Goal: Transaction & Acquisition: Download file/media

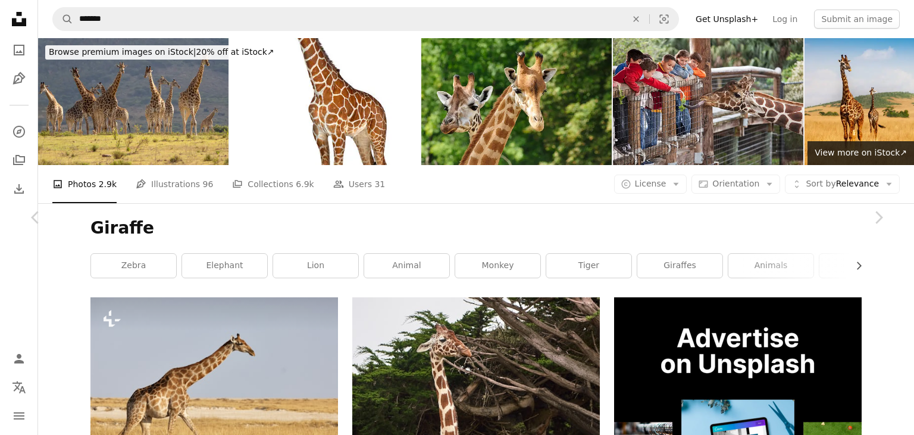
scroll to position [27684, 0]
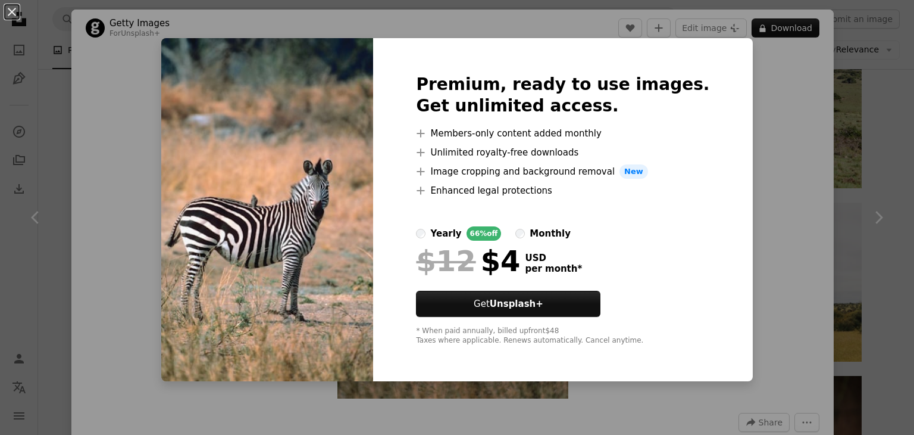
click at [541, 238] on div "monthly" at bounding box center [550, 233] width 41 height 14
click at [451, 230] on label "yearly 66% off" at bounding box center [458, 233] width 85 height 14
click at [19, 15] on button "An X shape" at bounding box center [12, 12] width 14 height 14
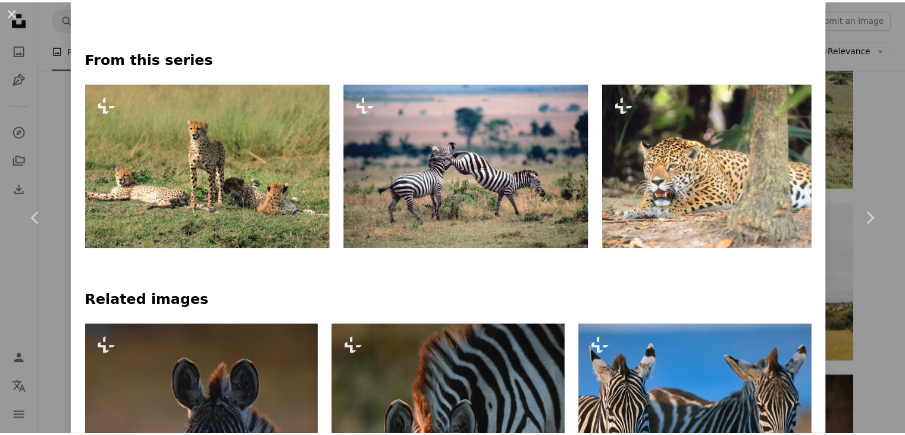
scroll to position [536, 0]
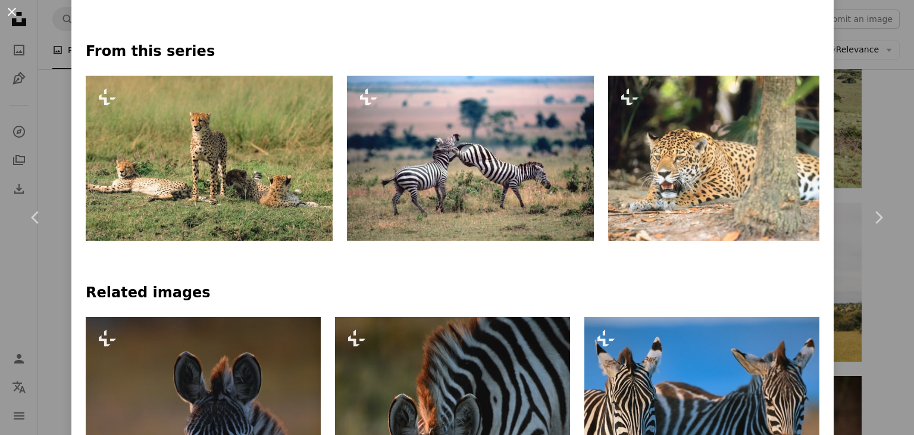
click at [17, 15] on button "An X shape" at bounding box center [12, 12] width 14 height 14
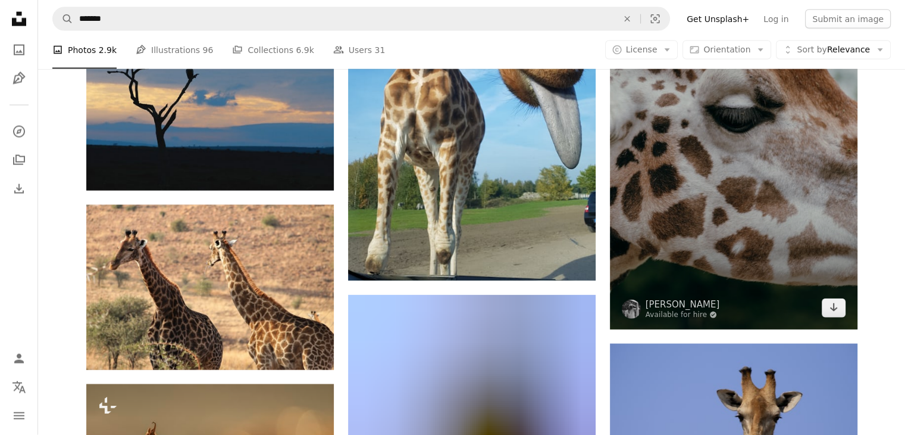
scroll to position [29828, 0]
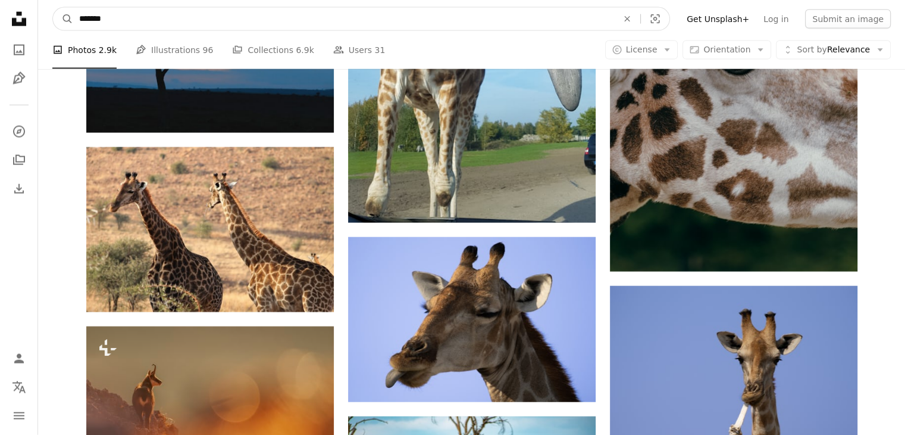
drag, startPoint x: 268, startPoint y: 21, endPoint x: 0, endPoint y: 19, distance: 268.5
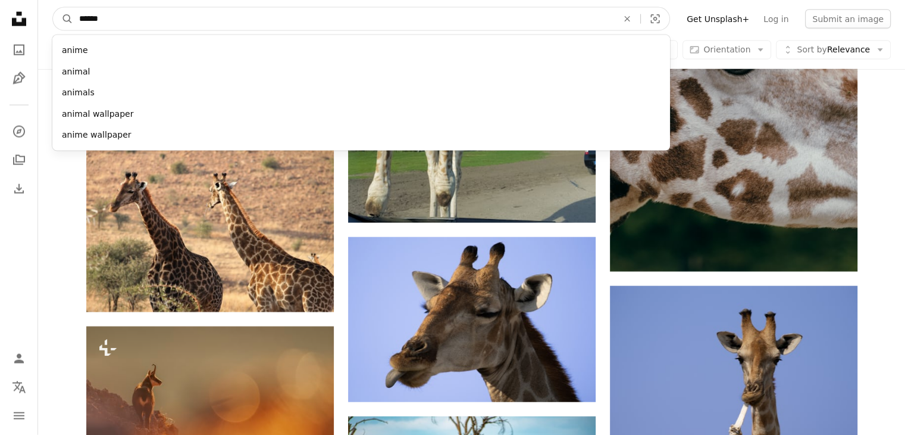
type input "*******"
click button "A magnifying glass" at bounding box center [63, 19] width 20 height 23
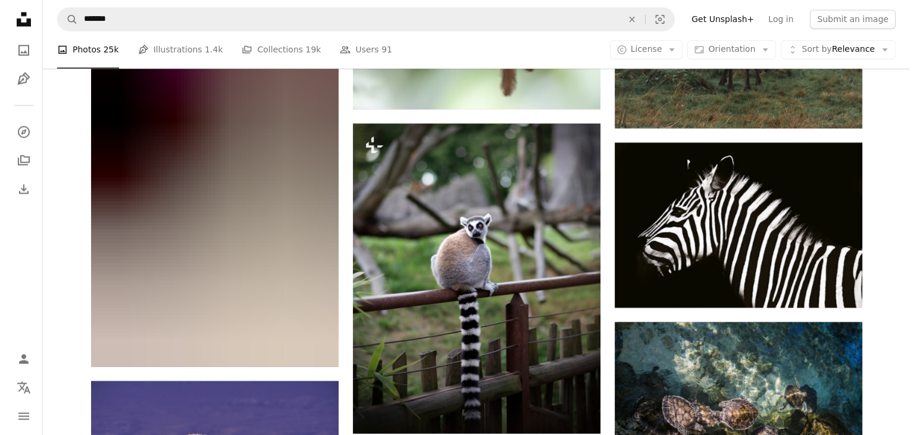
scroll to position [6667, 0]
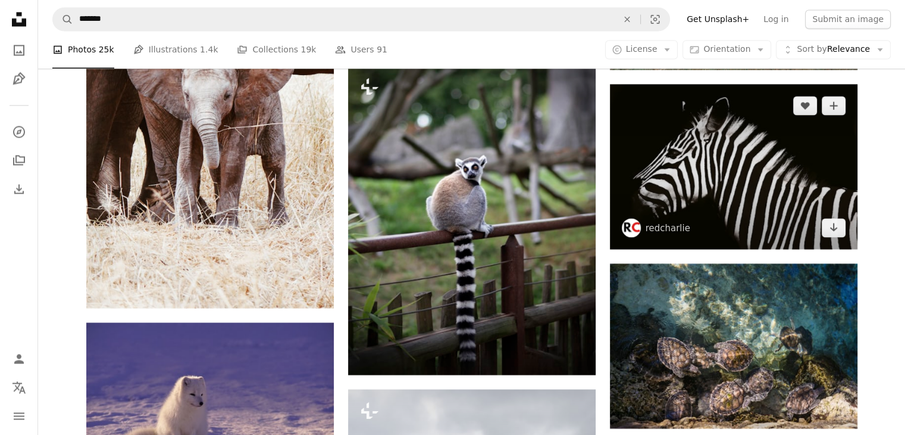
click at [763, 193] on img at bounding box center [734, 166] width 248 height 165
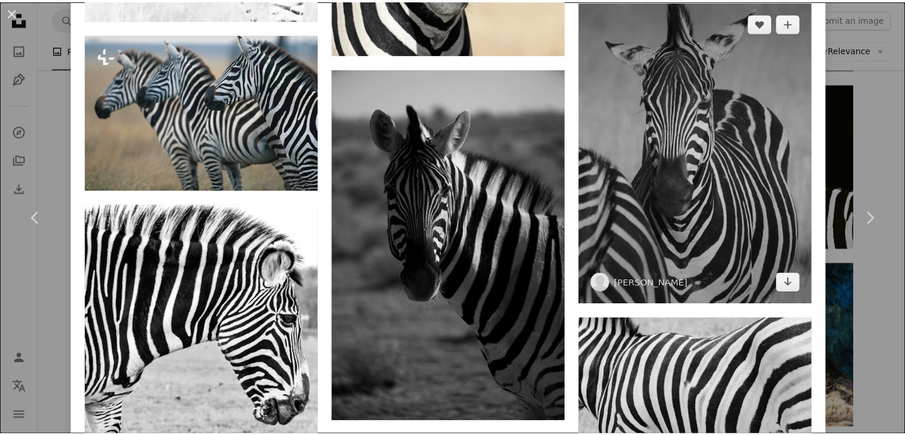
scroll to position [2441, 0]
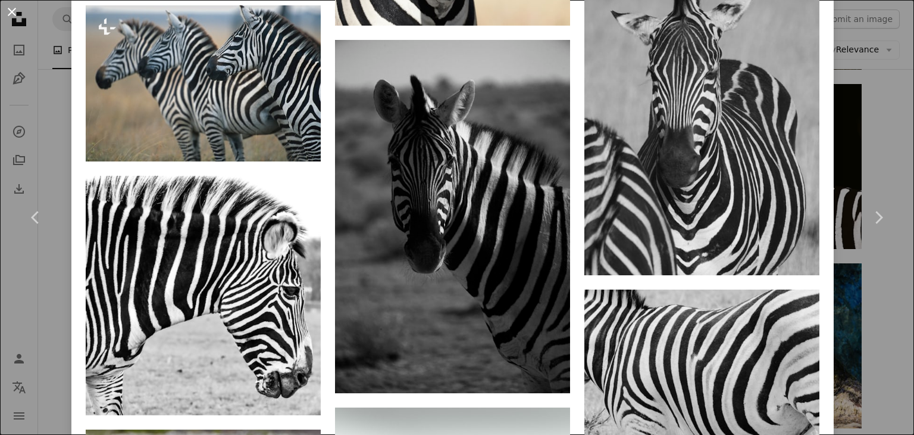
click at [5, 7] on button "An X shape" at bounding box center [12, 12] width 14 height 14
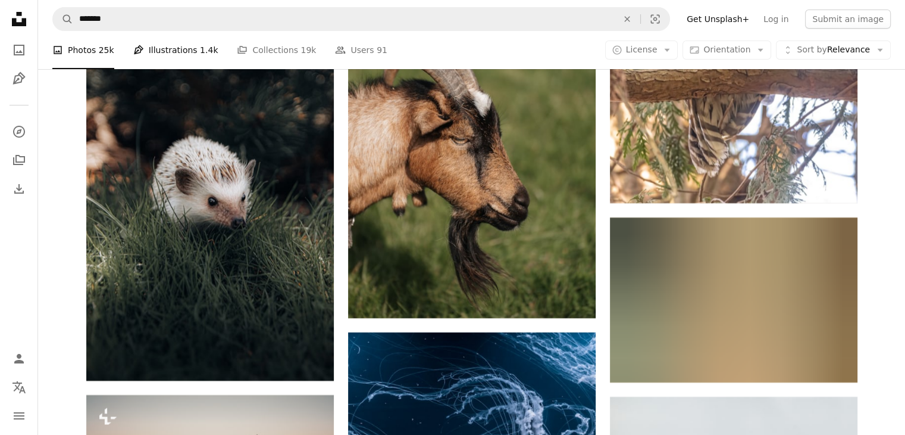
scroll to position [13275, 0]
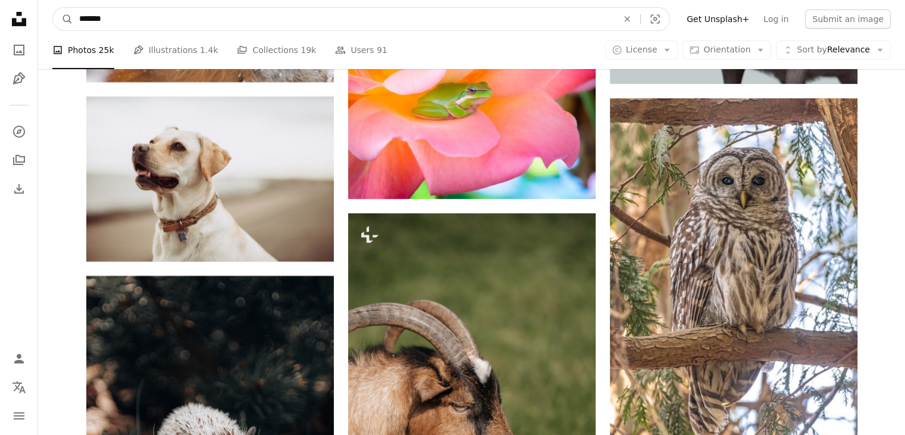
click at [160, 26] on input "*******" at bounding box center [343, 19] width 541 height 23
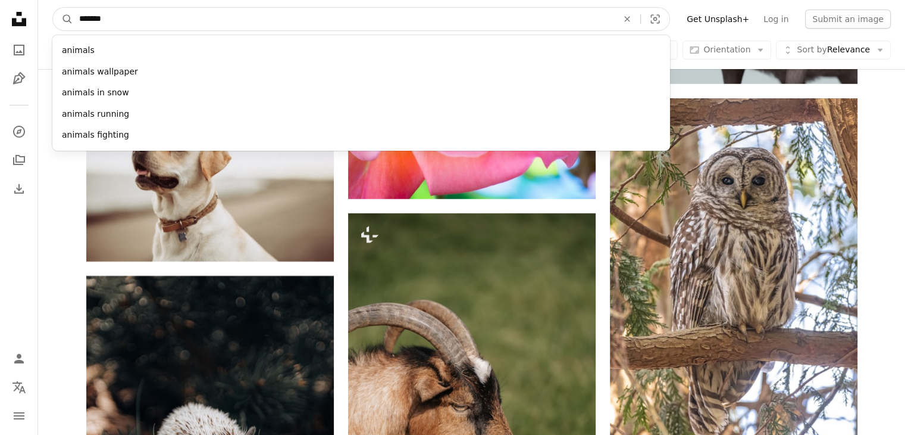
click at [53, 8] on button "A magnifying glass" at bounding box center [63, 19] width 20 height 23
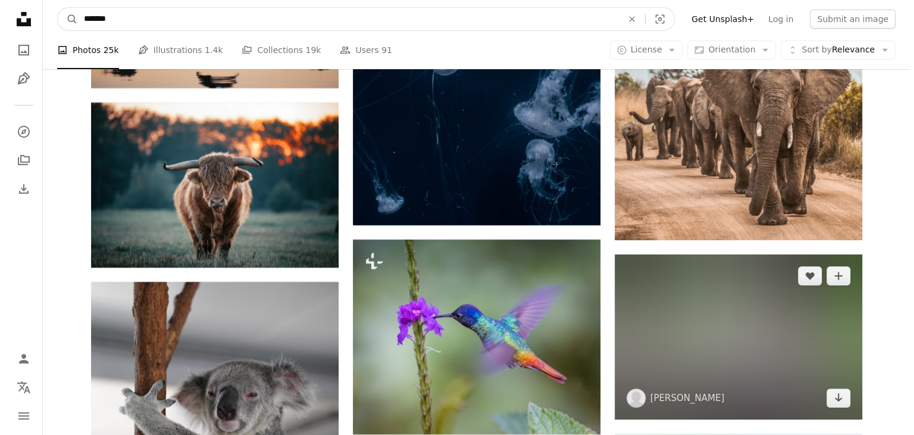
scroll to position [13989, 0]
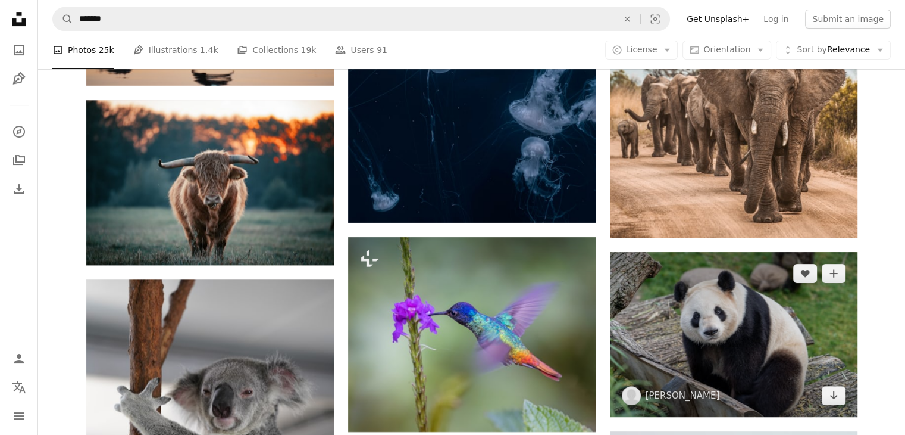
click at [714, 300] on img at bounding box center [734, 334] width 248 height 165
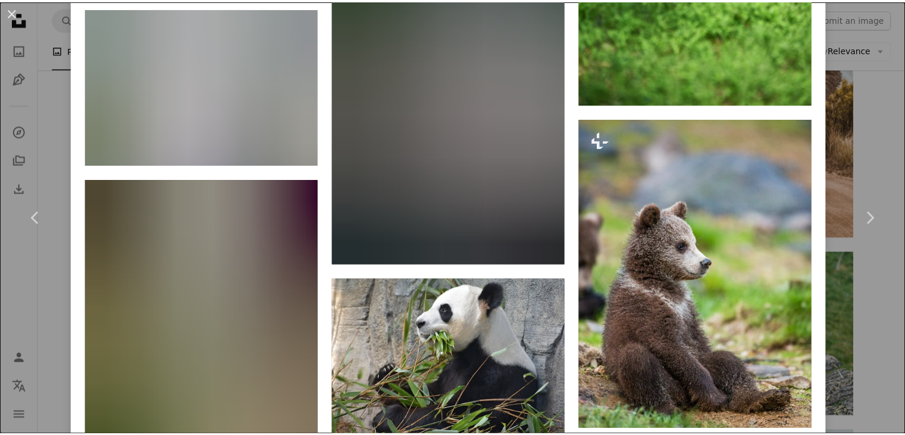
scroll to position [3360, 0]
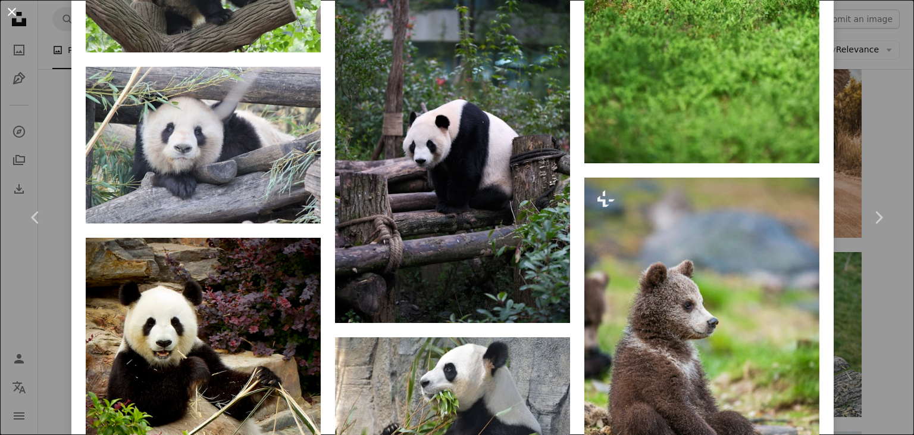
click at [19, 15] on button "An X shape" at bounding box center [12, 12] width 14 height 14
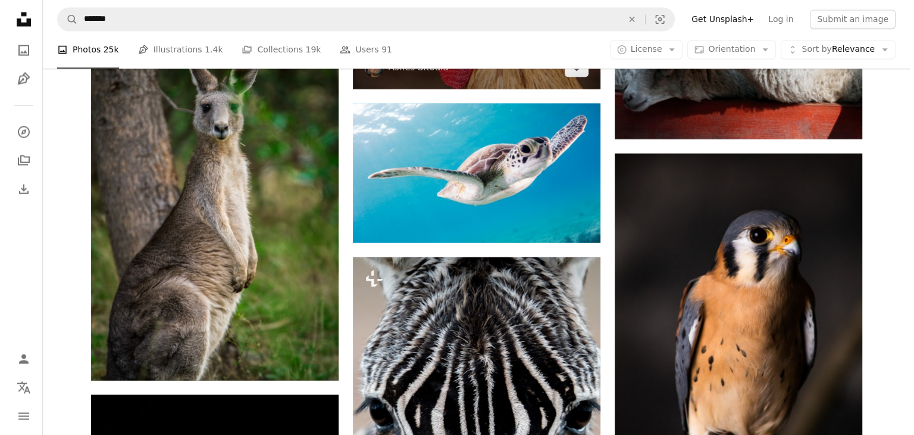
scroll to position [20121, 0]
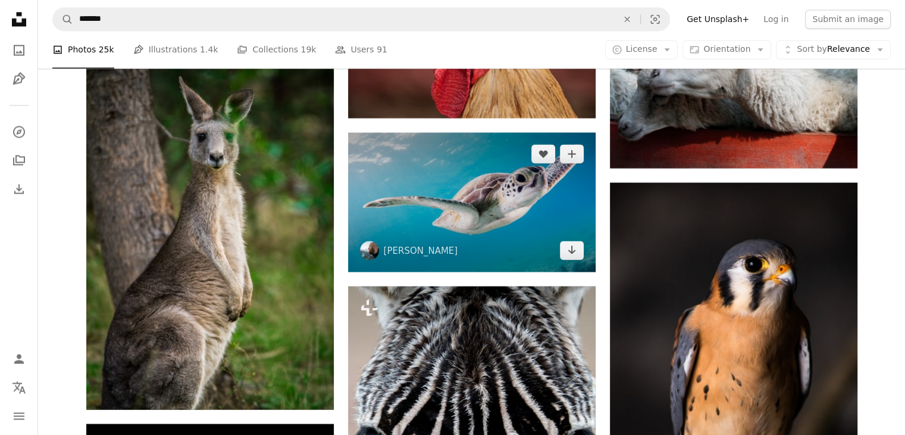
click at [531, 252] on img at bounding box center [472, 201] width 248 height 139
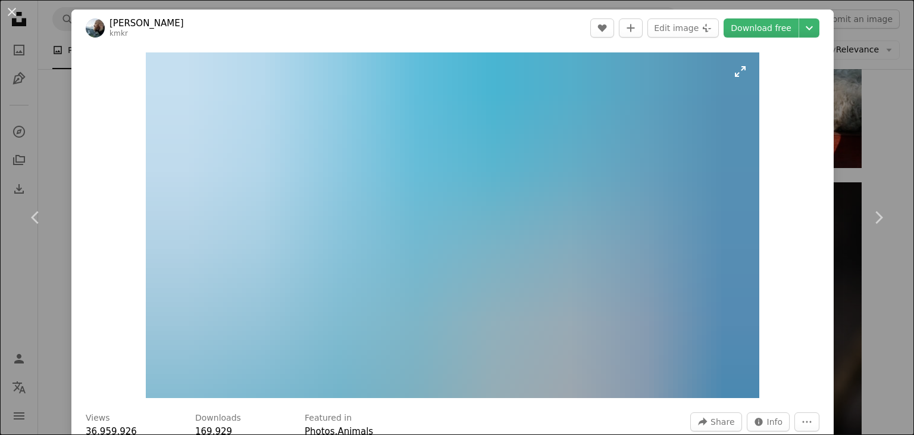
scroll to position [417, 0]
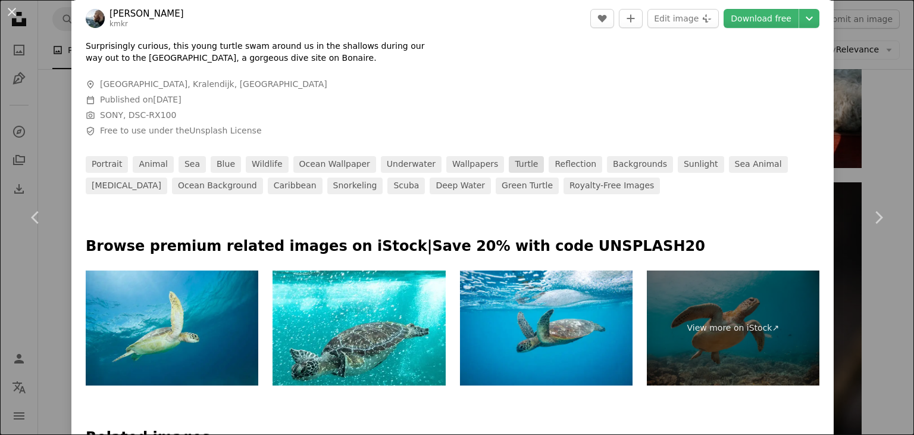
click at [509, 163] on link "turtle" at bounding box center [526, 164] width 35 height 17
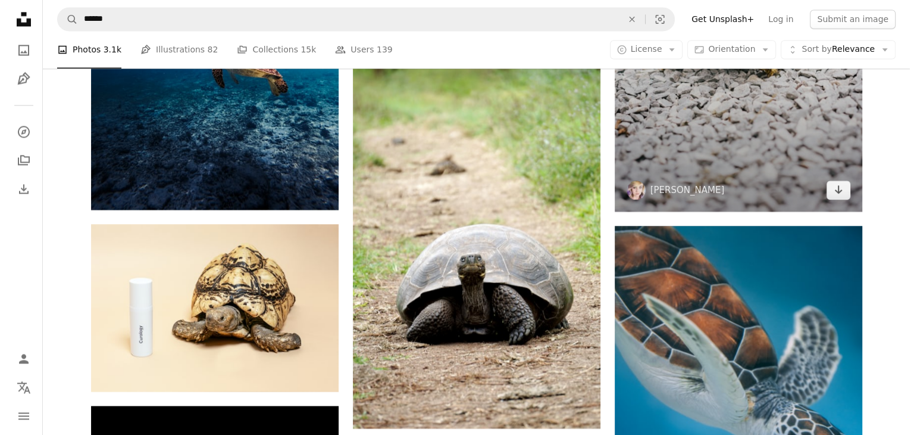
scroll to position [1905, 0]
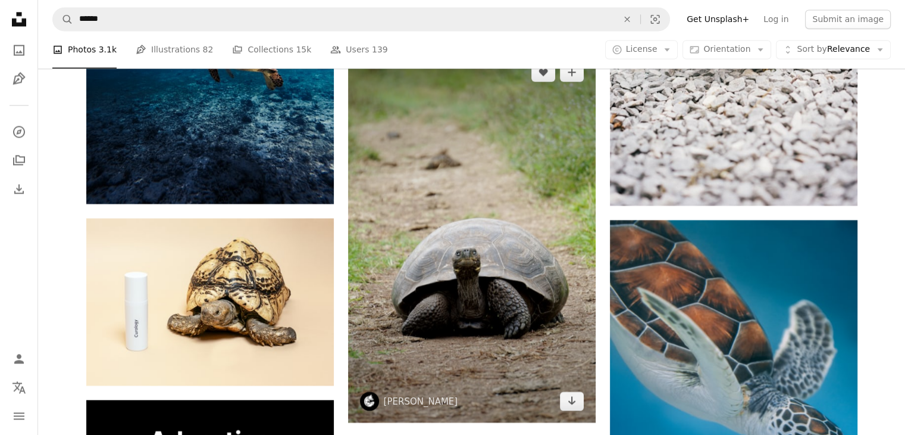
click at [424, 311] on img at bounding box center [472, 236] width 248 height 371
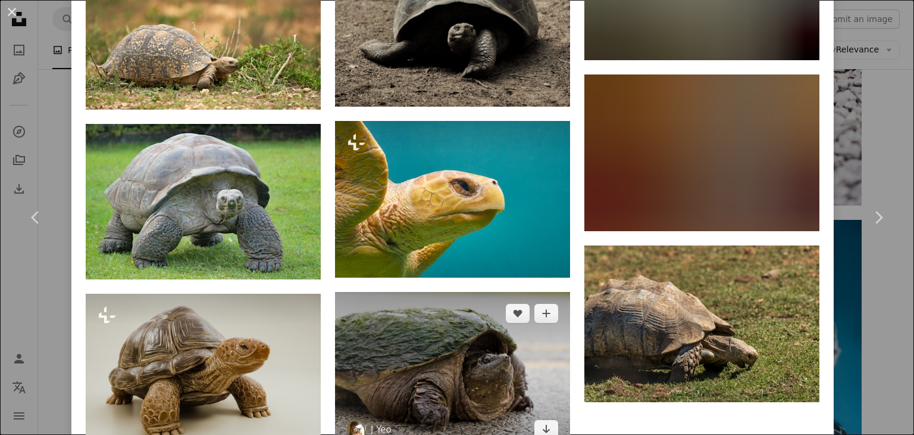
scroll to position [2845, 0]
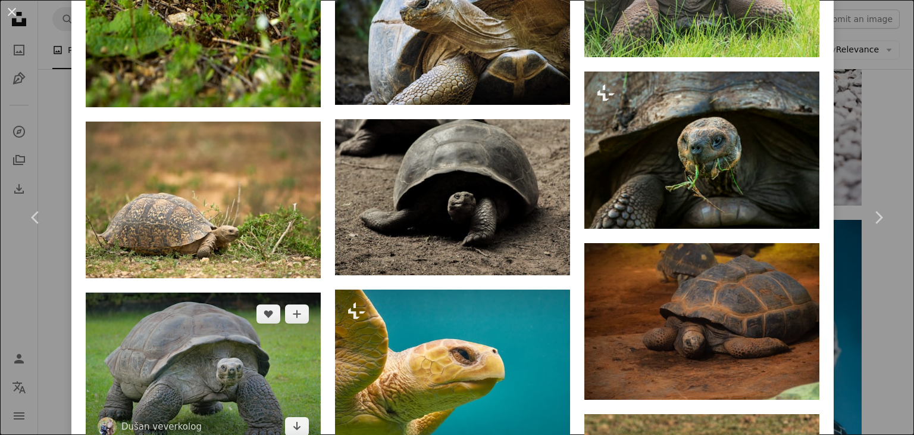
click at [200, 324] on img at bounding box center [203, 369] width 235 height 155
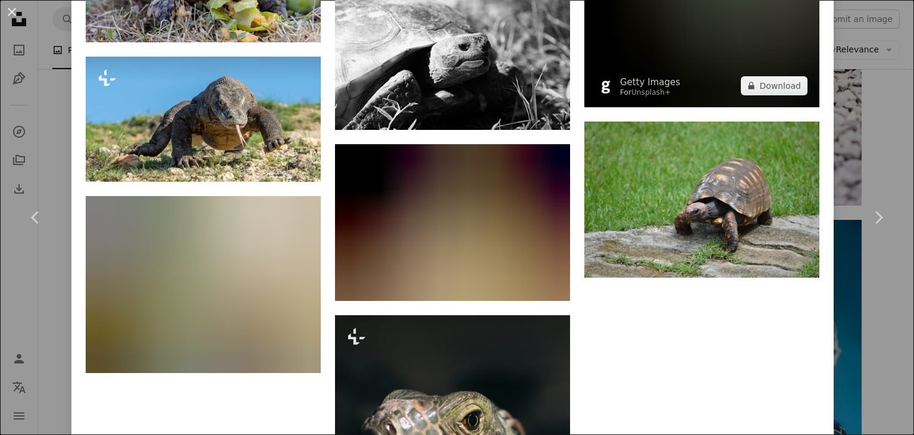
scroll to position [6692, 0]
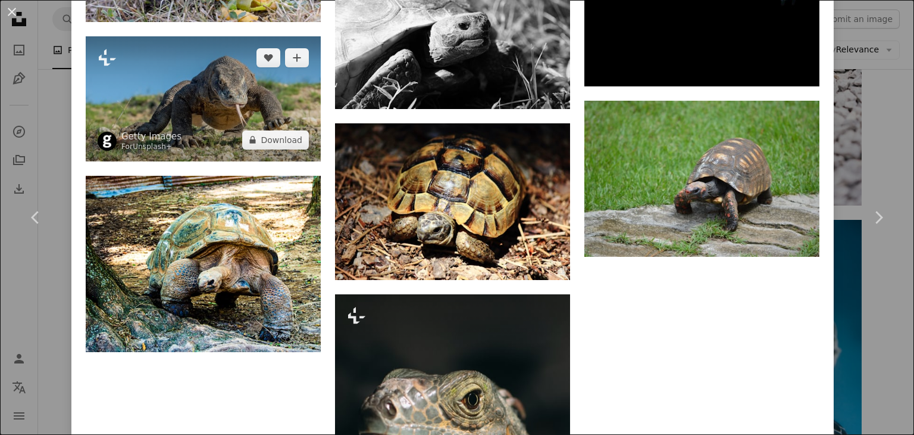
click at [146, 142] on link "Unsplash+" at bounding box center [152, 146] width 39 height 8
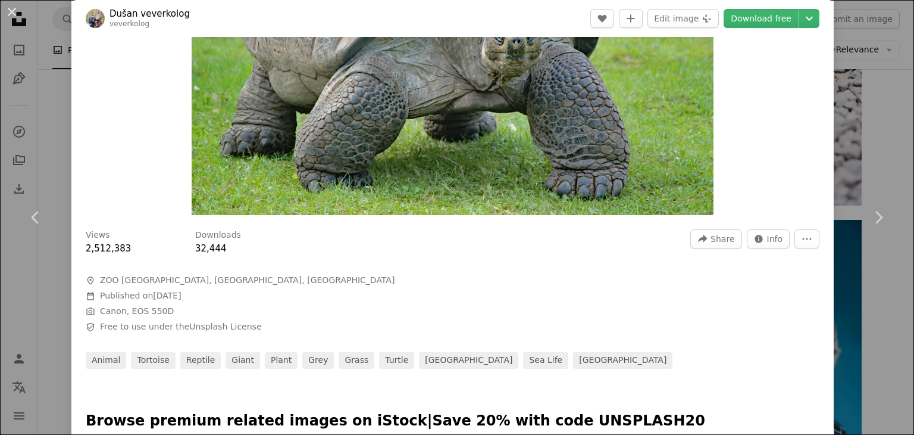
scroll to position [179, 0]
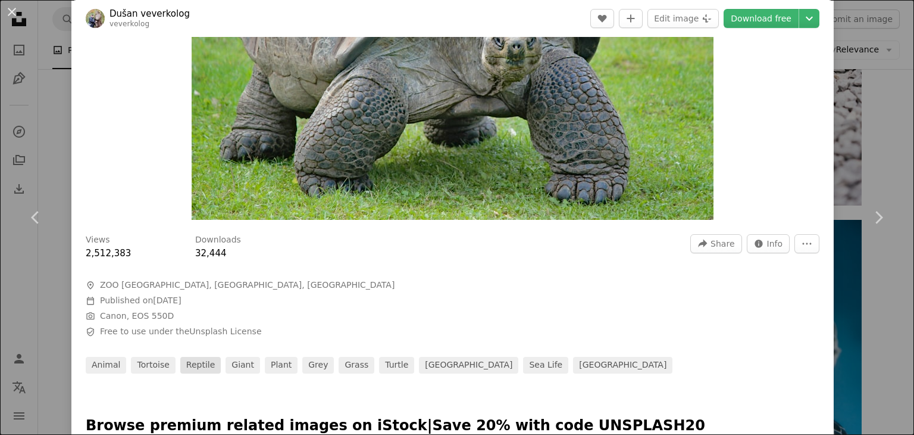
click at [183, 366] on link "reptile" at bounding box center [200, 365] width 40 height 17
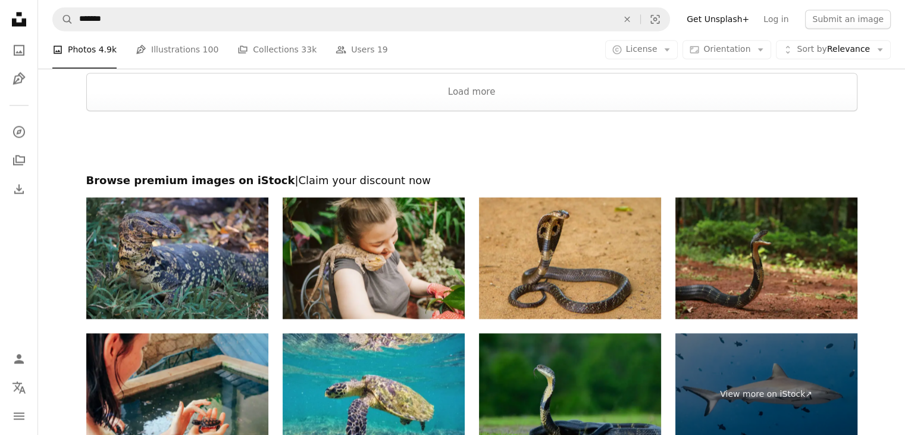
scroll to position [1714, 0]
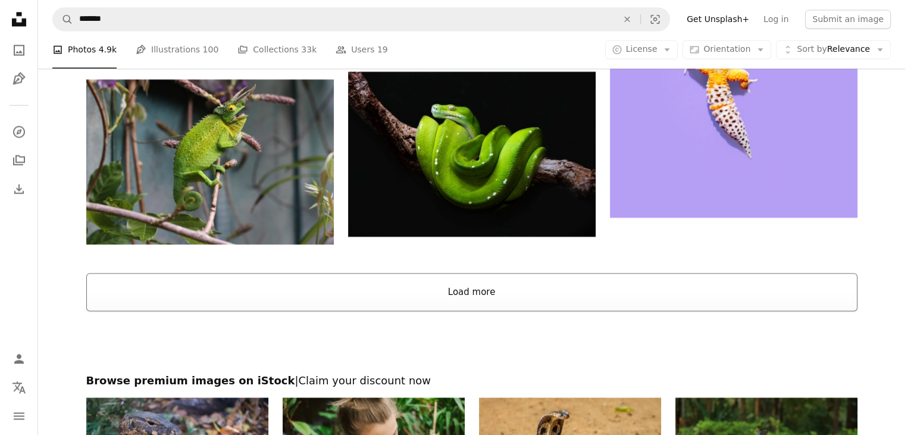
click at [452, 294] on button "Load more" at bounding box center [471, 292] width 771 height 38
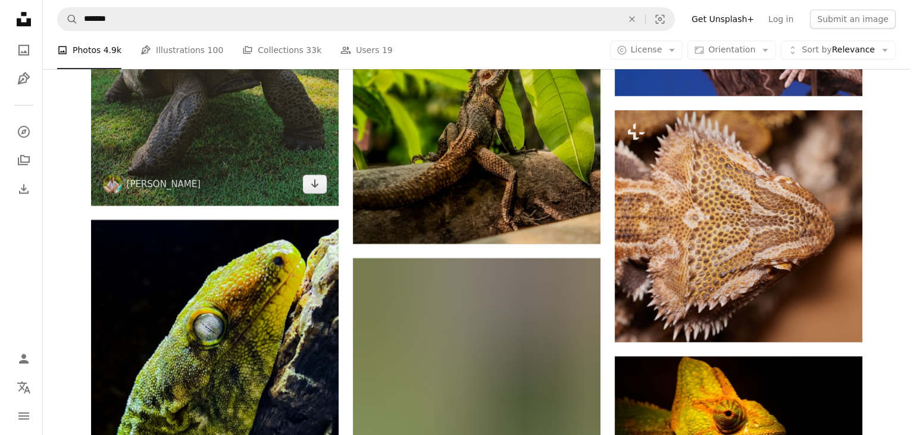
scroll to position [5286, 0]
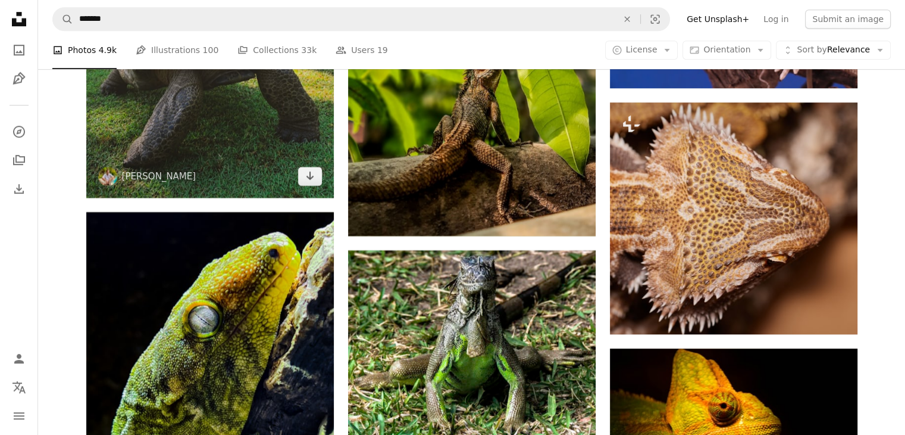
click at [218, 114] on img at bounding box center [210, 32] width 248 height 330
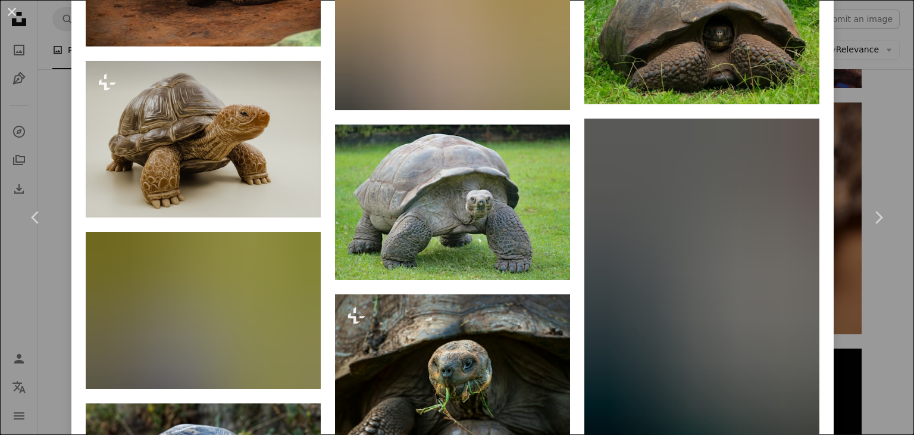
scroll to position [4992, 0]
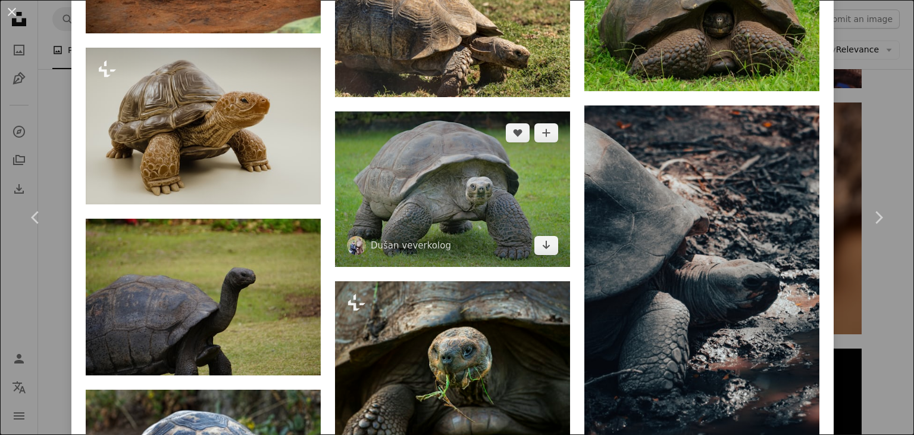
click at [405, 135] on img at bounding box center [452, 188] width 235 height 155
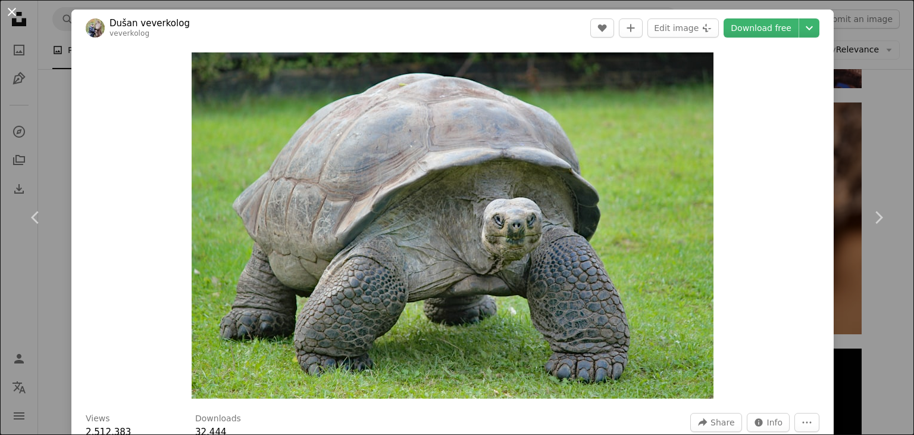
click at [5, 15] on button "An X shape" at bounding box center [12, 12] width 14 height 14
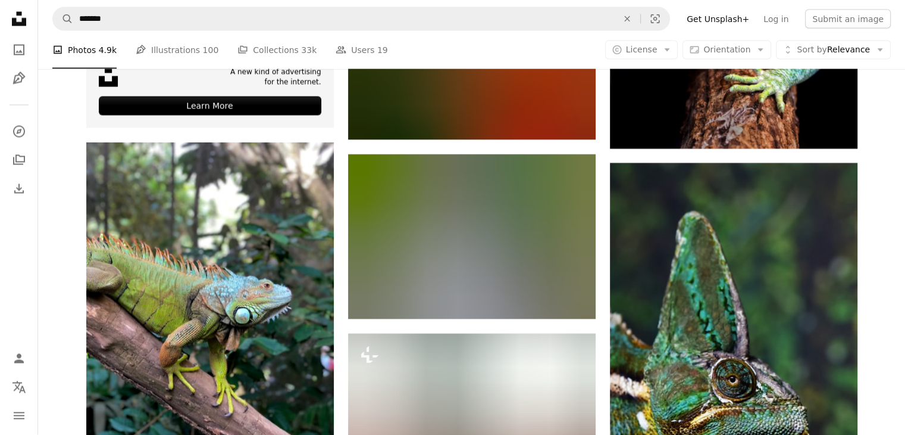
scroll to position [2011, 0]
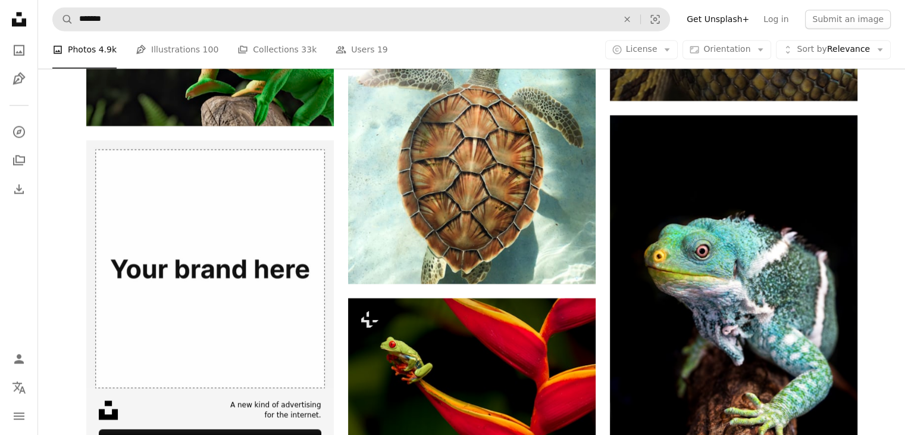
drag, startPoint x: 399, startPoint y: 35, endPoint x: 345, endPoint y: 29, distance: 53.9
click at [361, 35] on nav "A magnifying glass ******* An X shape Visual search Filters Get Unsplash+ Log i…" at bounding box center [471, 19] width 867 height 38
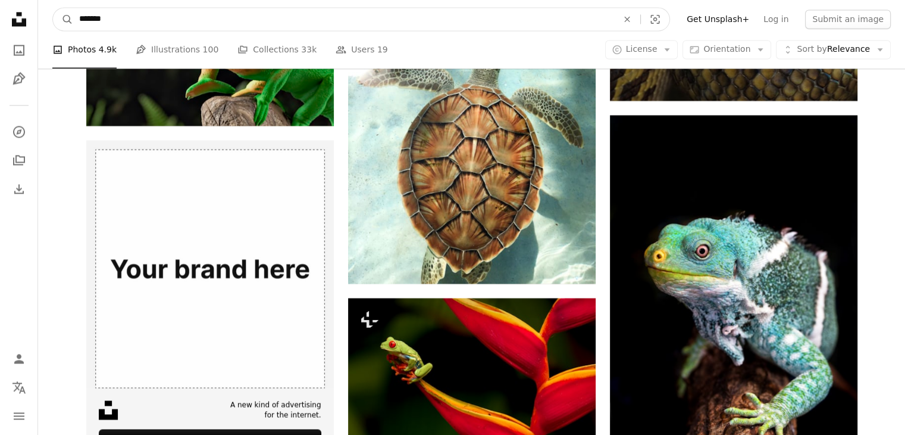
drag, startPoint x: 305, startPoint y: 15, endPoint x: 0, endPoint y: 20, distance: 304.8
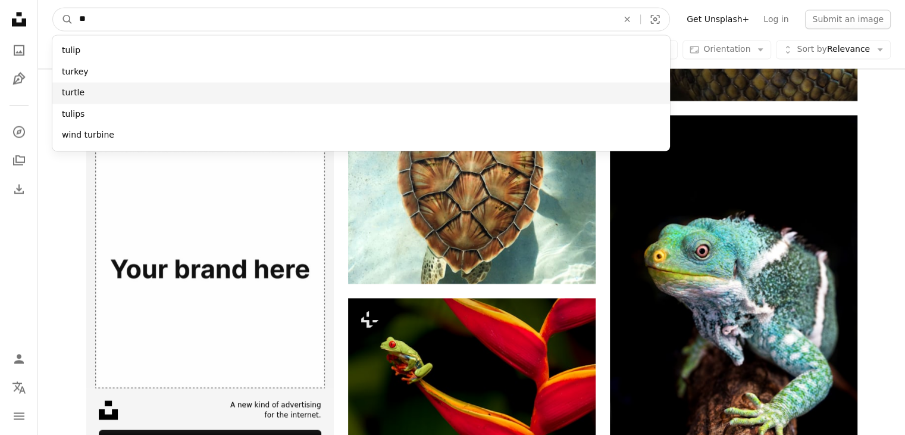
type input "**"
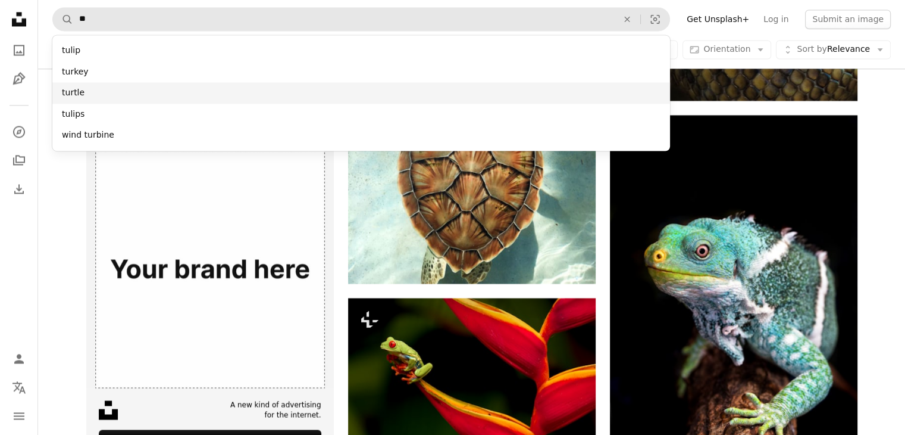
click at [71, 93] on div "turtle" at bounding box center [361, 92] width 618 height 21
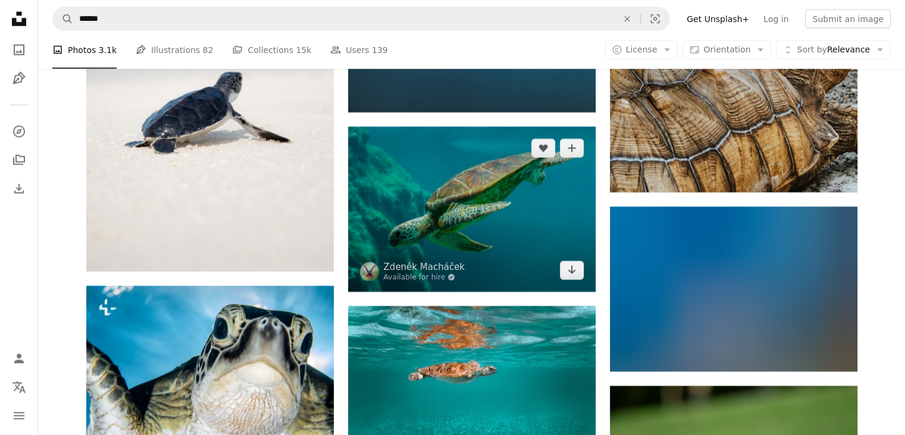
scroll to position [2738, 0]
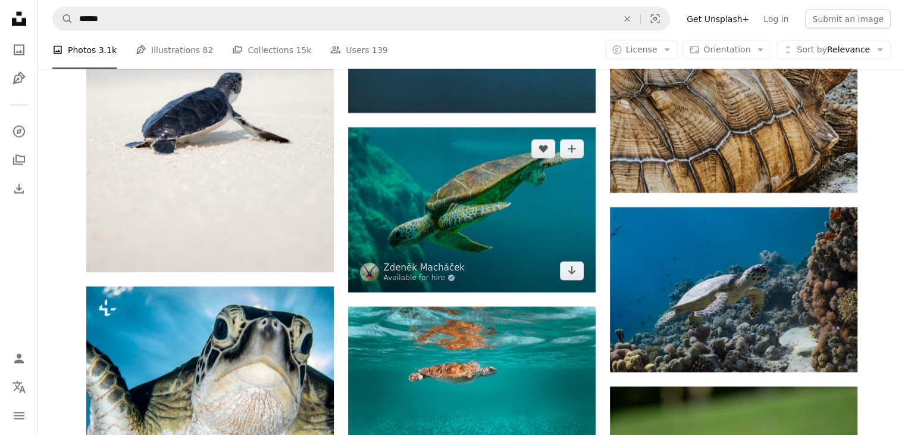
click at [513, 219] on img at bounding box center [472, 209] width 248 height 165
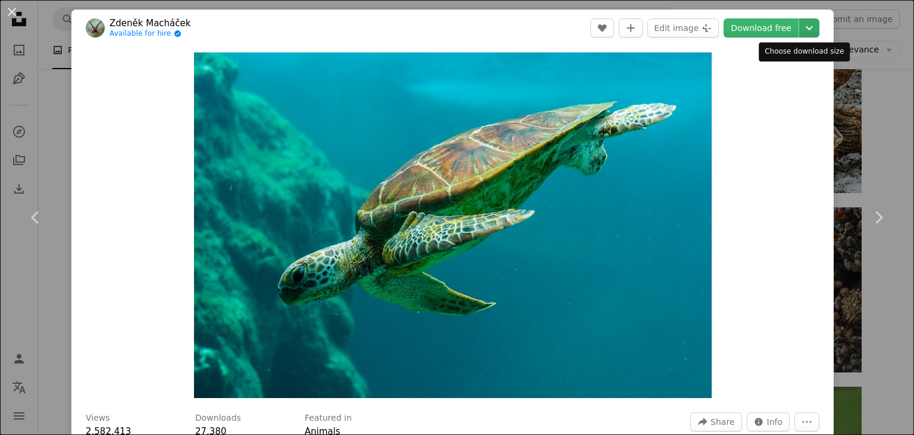
click at [800, 30] on icon "Chevron down" at bounding box center [809, 28] width 19 height 14
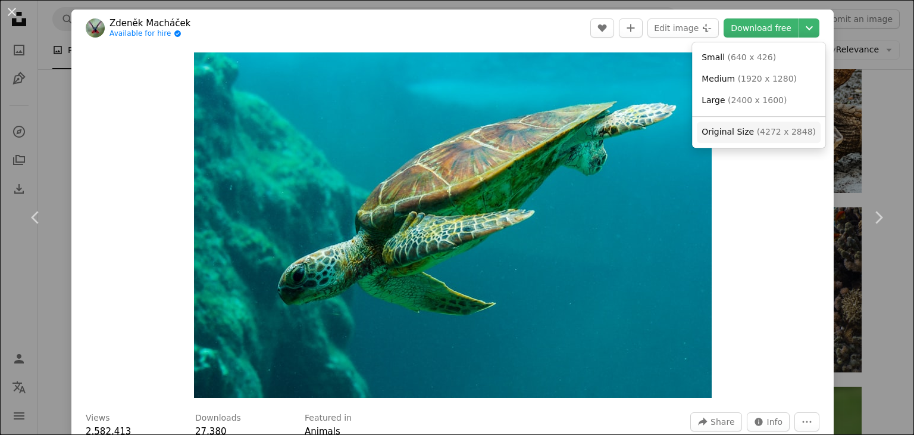
click at [757, 129] on span "( 4272 x 2848 )" at bounding box center [786, 132] width 59 height 10
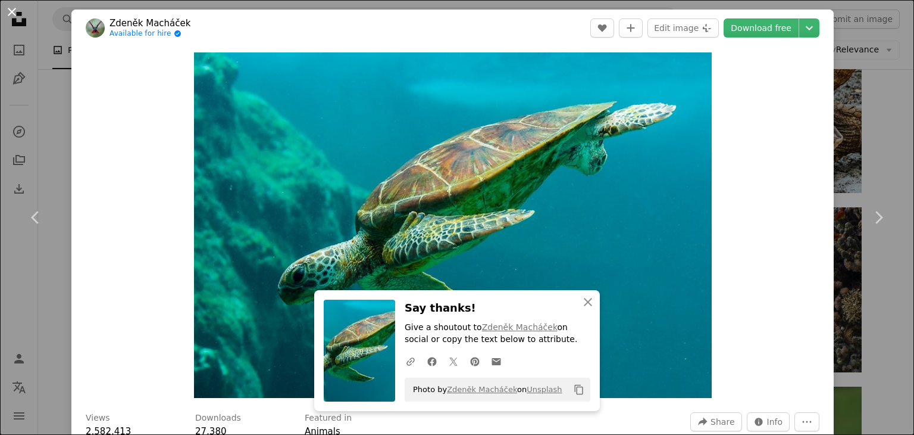
click at [12, 10] on button "An X shape" at bounding box center [12, 12] width 14 height 14
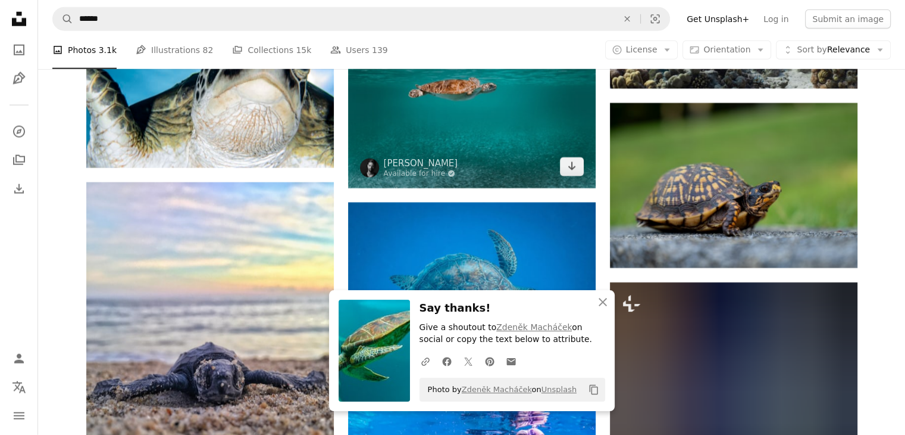
scroll to position [3155, 0]
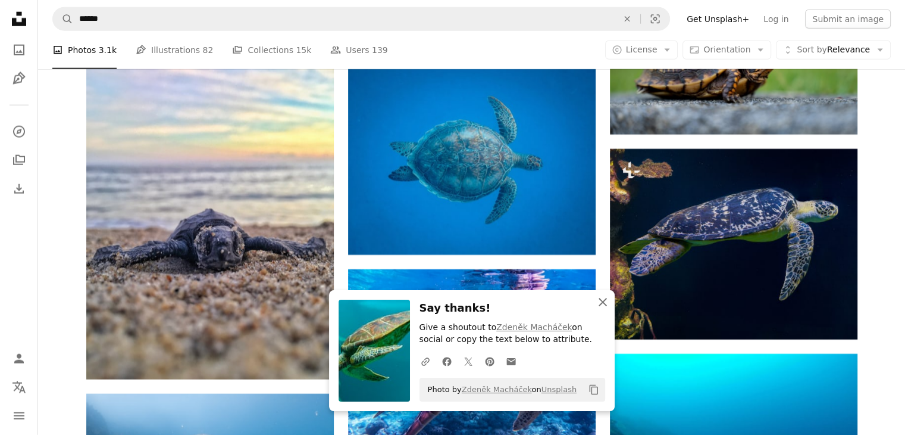
click at [604, 299] on icon "button" at bounding box center [603, 302] width 8 height 8
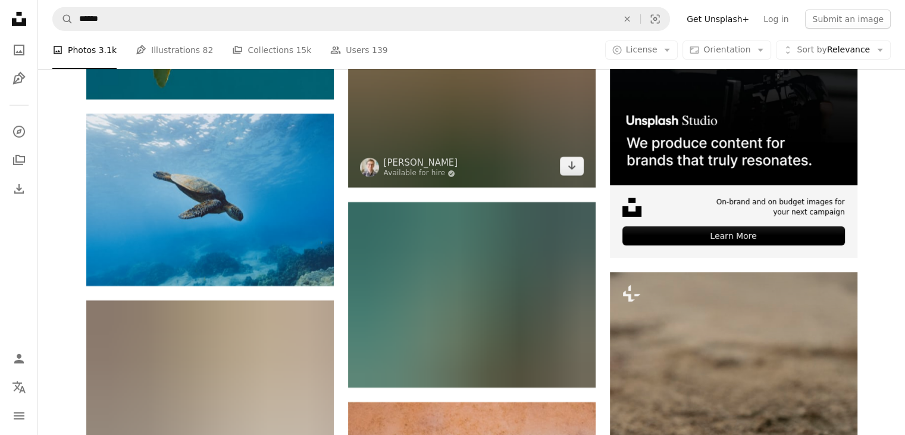
scroll to position [3988, 0]
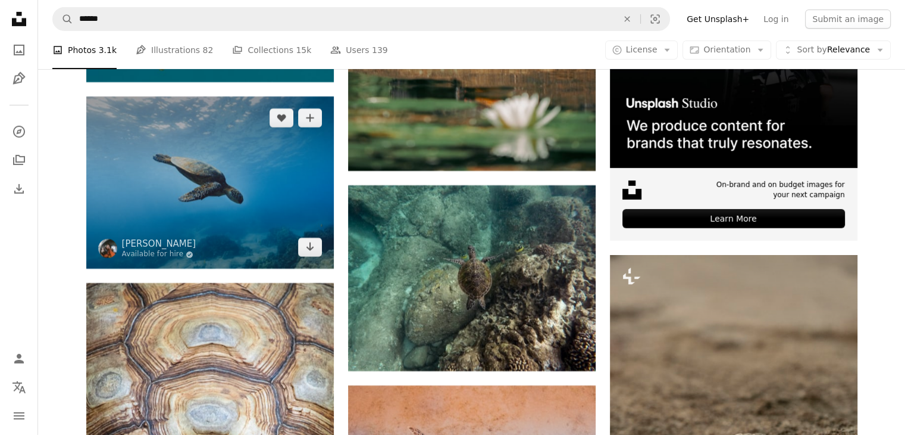
click at [230, 229] on img at bounding box center [210, 182] width 248 height 172
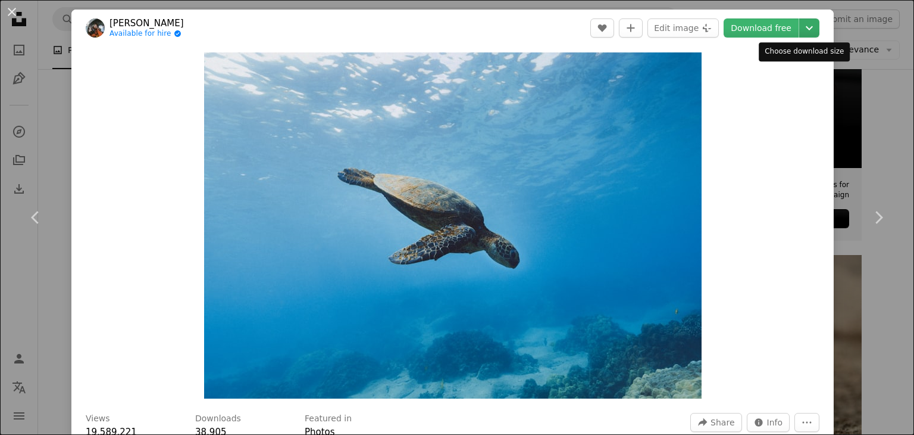
click at [804, 26] on icon "Chevron down" at bounding box center [809, 28] width 19 height 14
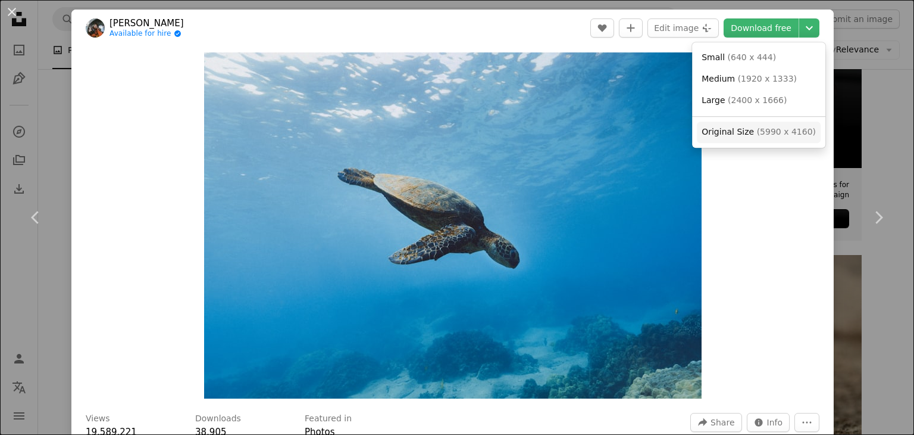
click at [762, 133] on span "( 5990 x 4160 )" at bounding box center [786, 132] width 59 height 10
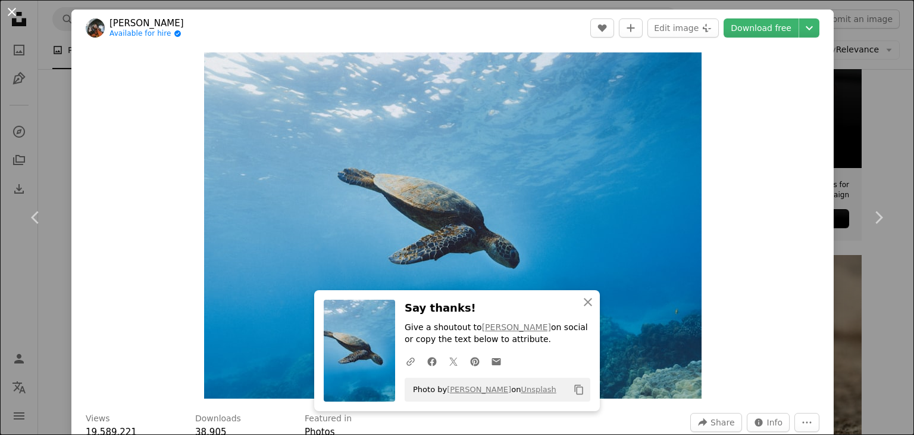
click at [13, 6] on button "An X shape" at bounding box center [12, 12] width 14 height 14
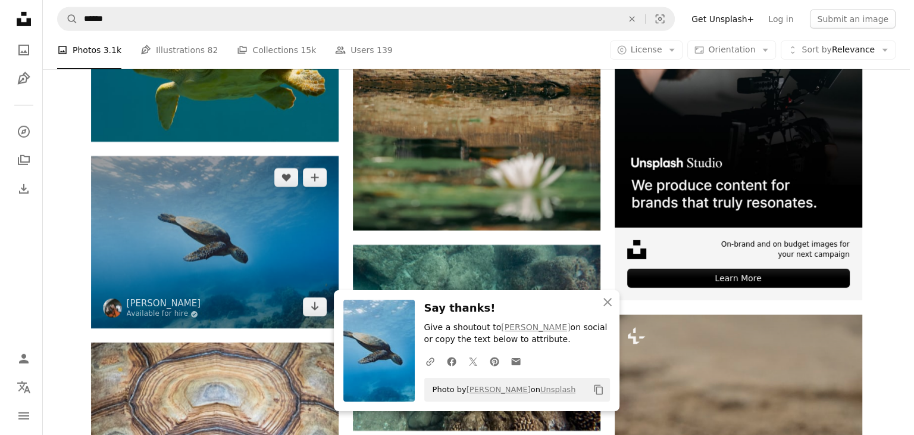
scroll to position [3929, 0]
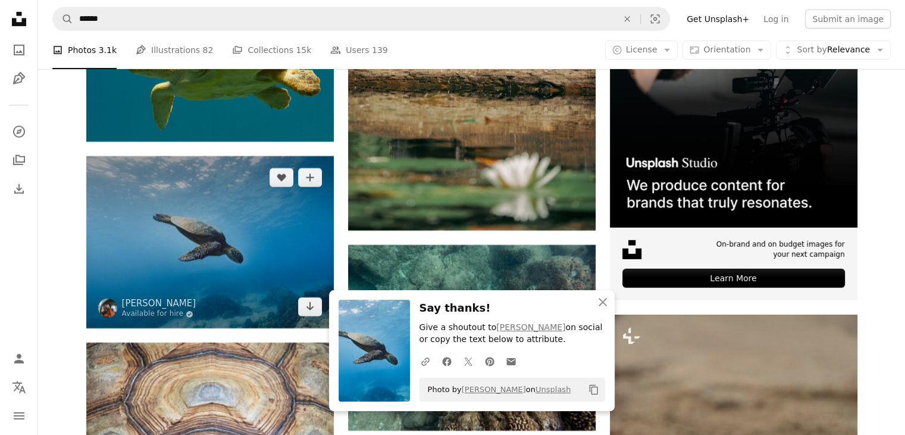
click at [251, 196] on img at bounding box center [210, 242] width 248 height 172
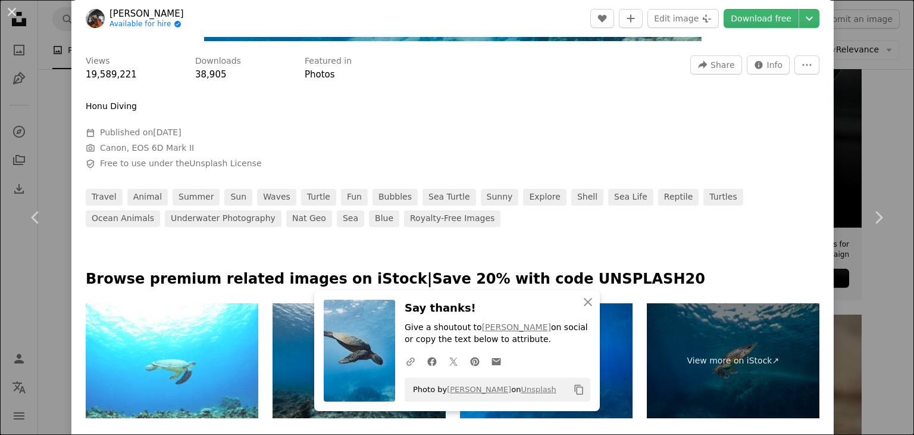
scroll to position [417, 0]
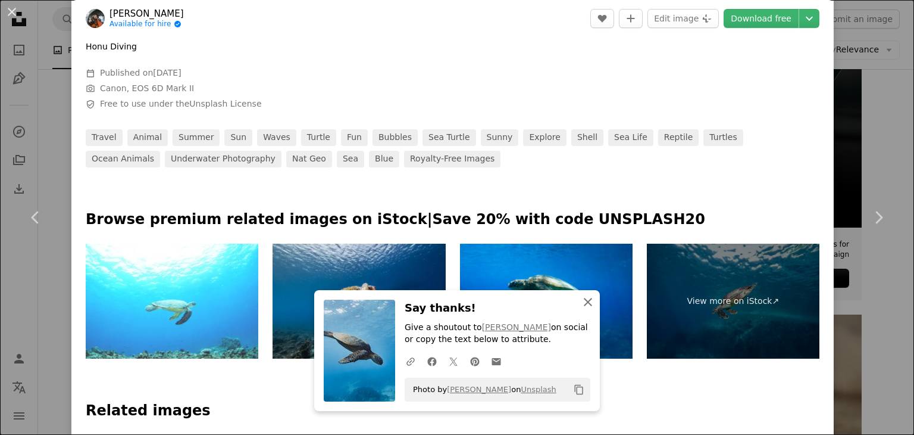
click at [590, 298] on icon "An X shape" at bounding box center [588, 302] width 14 height 14
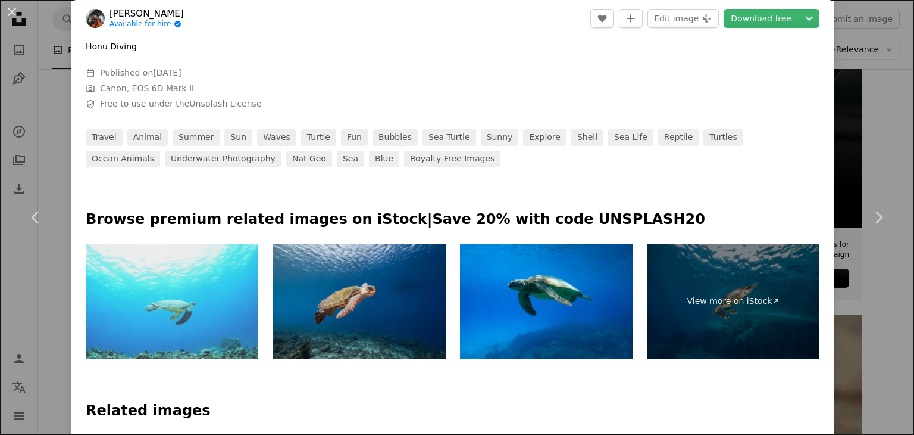
click at [214, 313] on img at bounding box center [172, 300] width 173 height 115
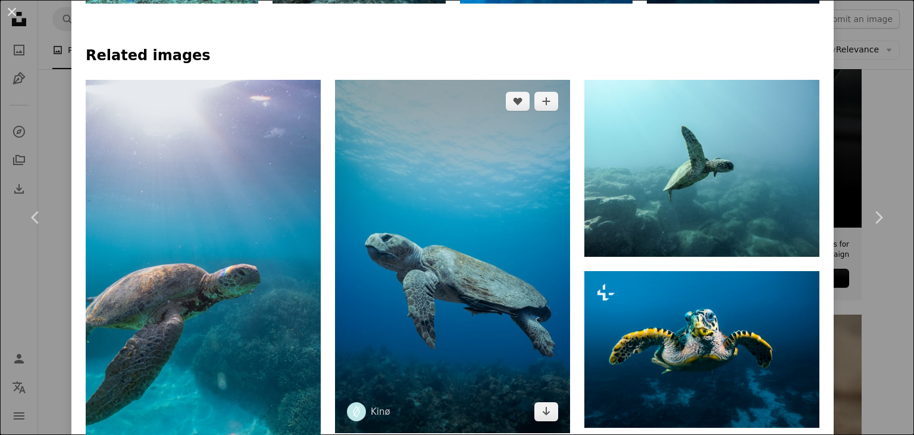
scroll to position [774, 0]
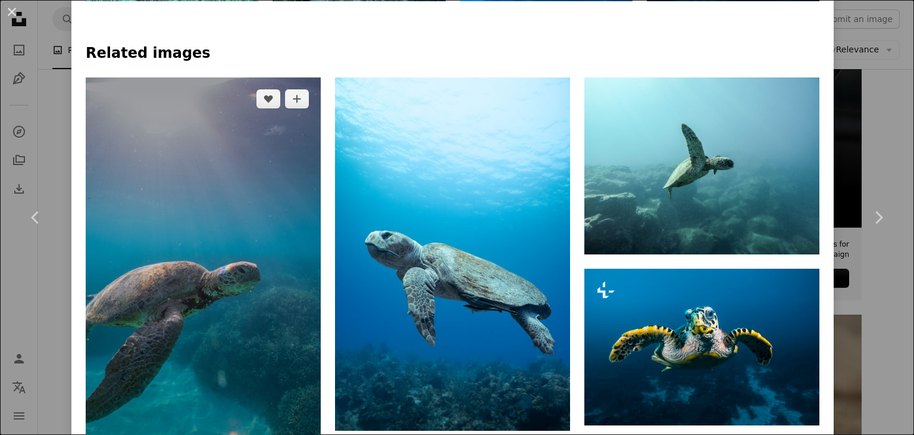
click at [155, 277] on img at bounding box center [203, 285] width 235 height 417
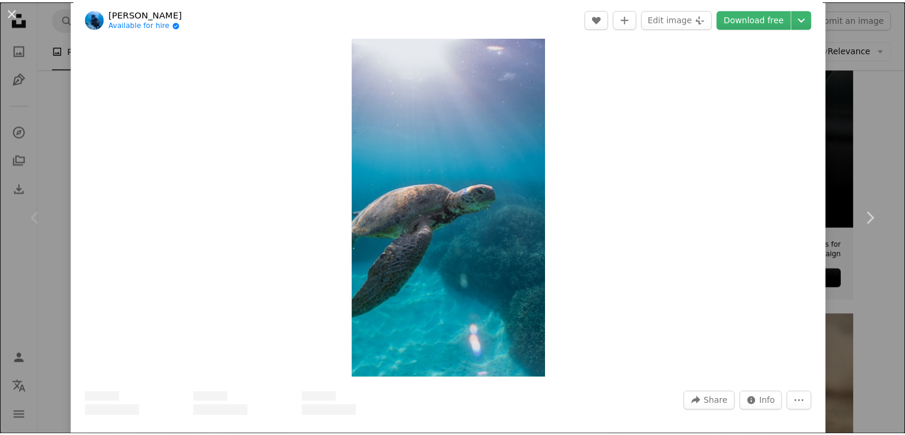
scroll to position [60, 0]
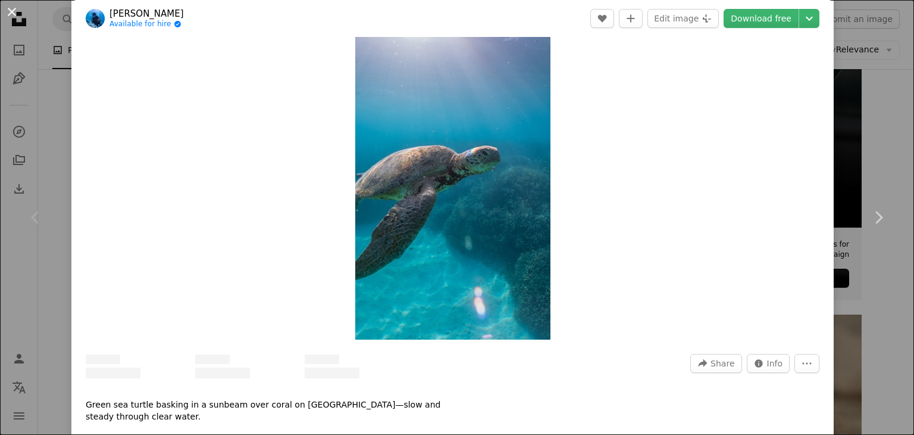
click at [5, 10] on button "An X shape" at bounding box center [12, 12] width 14 height 14
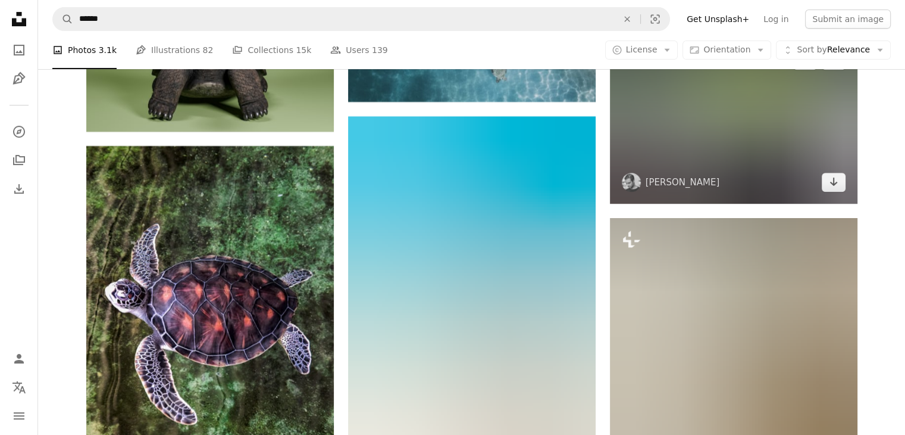
scroll to position [5119, 0]
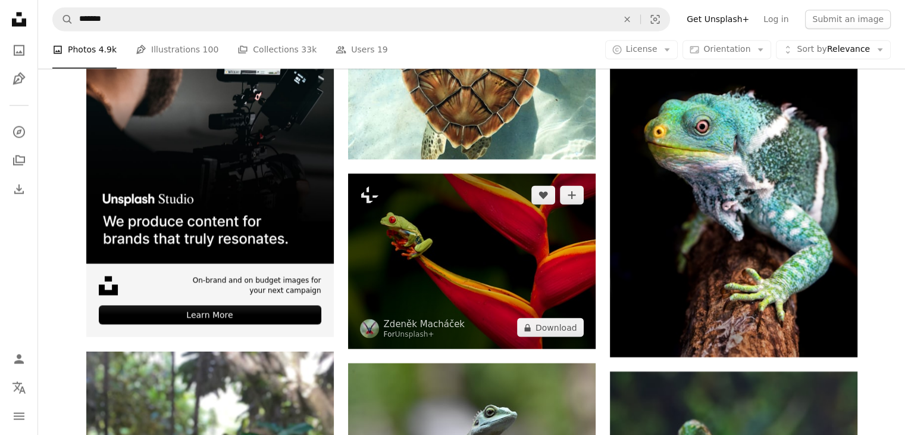
scroll to position [2250, 0]
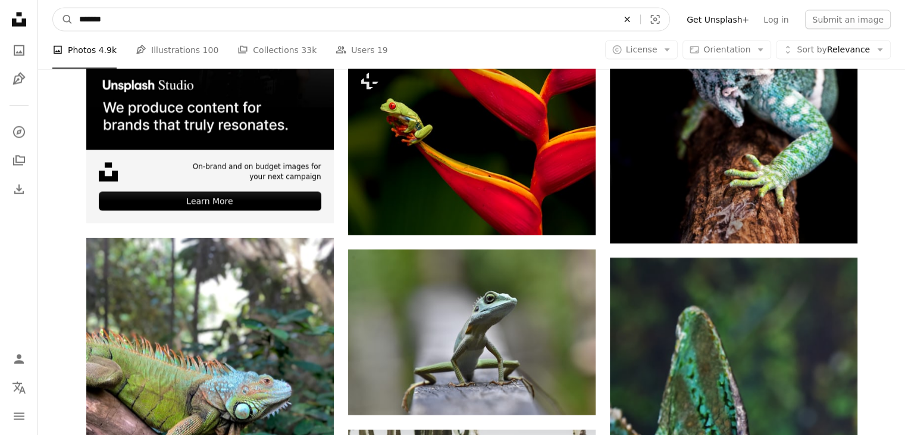
click at [641, 17] on icon "An X shape" at bounding box center [627, 19] width 26 height 10
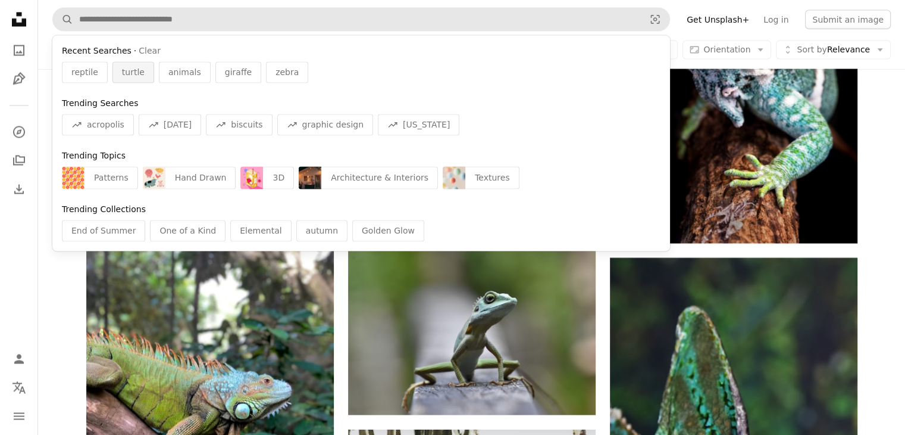
click at [139, 74] on div "turtle" at bounding box center [134, 71] width 42 height 21
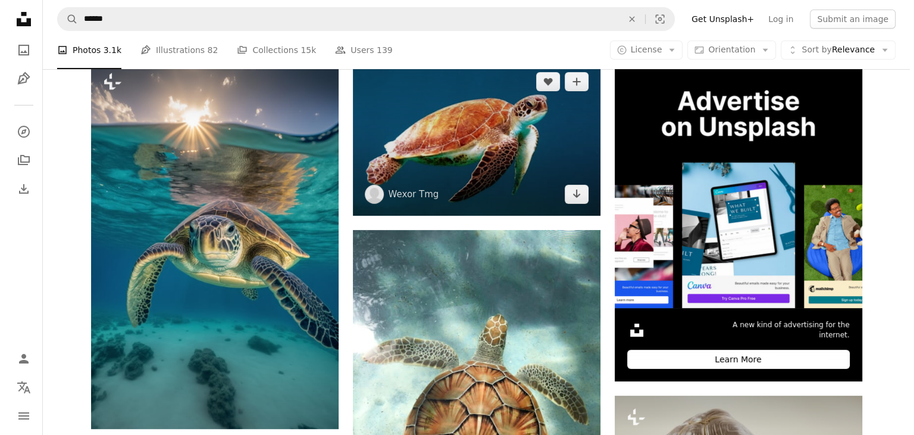
scroll to position [238, 0]
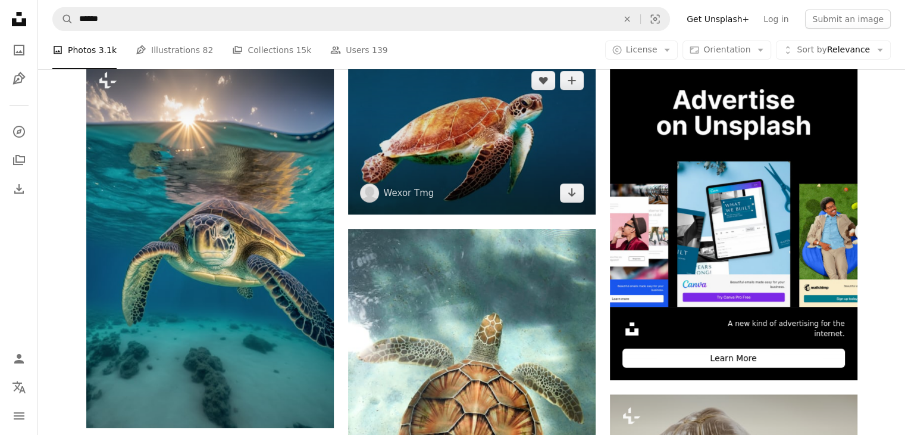
click at [519, 154] on img at bounding box center [472, 136] width 248 height 155
